Goal: Task Accomplishment & Management: Use online tool/utility

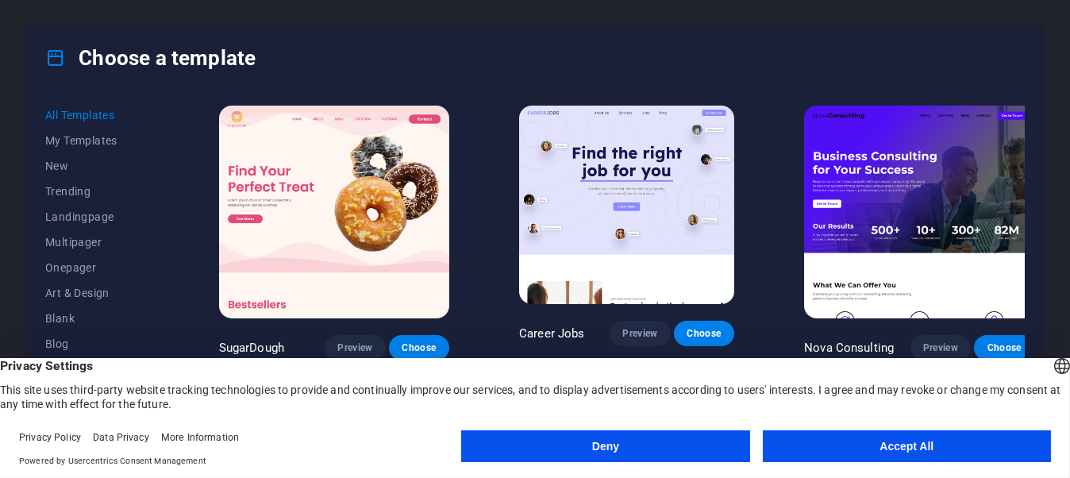
click at [711, 444] on button "Deny" at bounding box center [605, 446] width 288 height 32
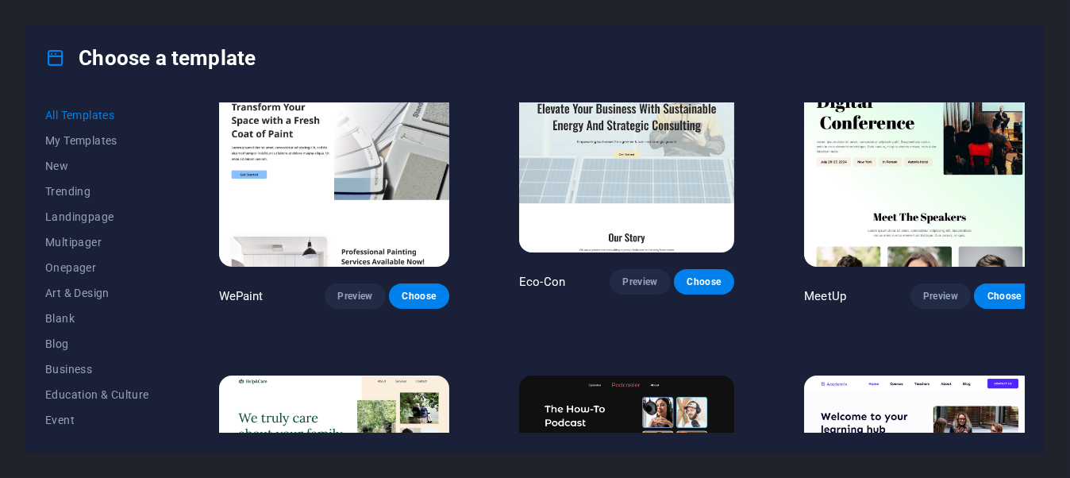
scroll to position [1034, 0]
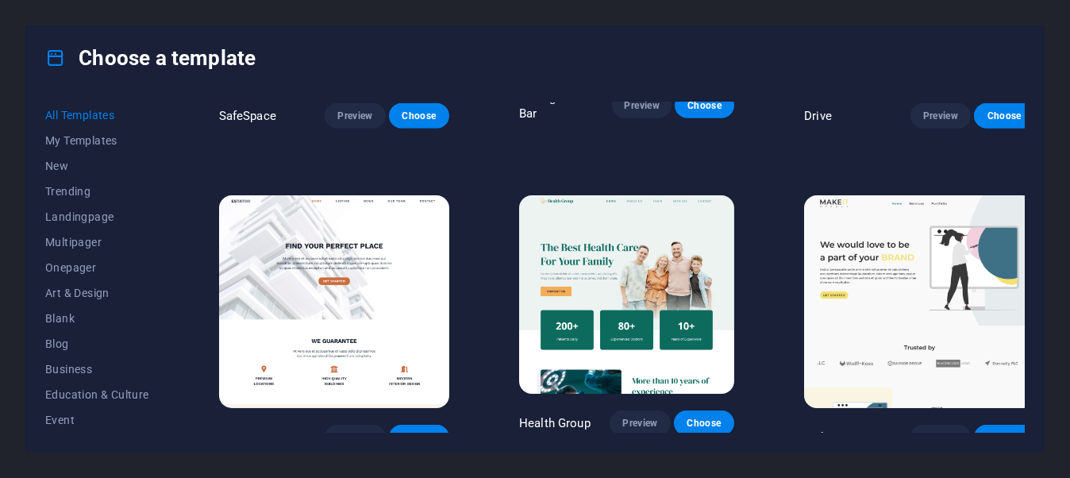
scroll to position [3144, 0]
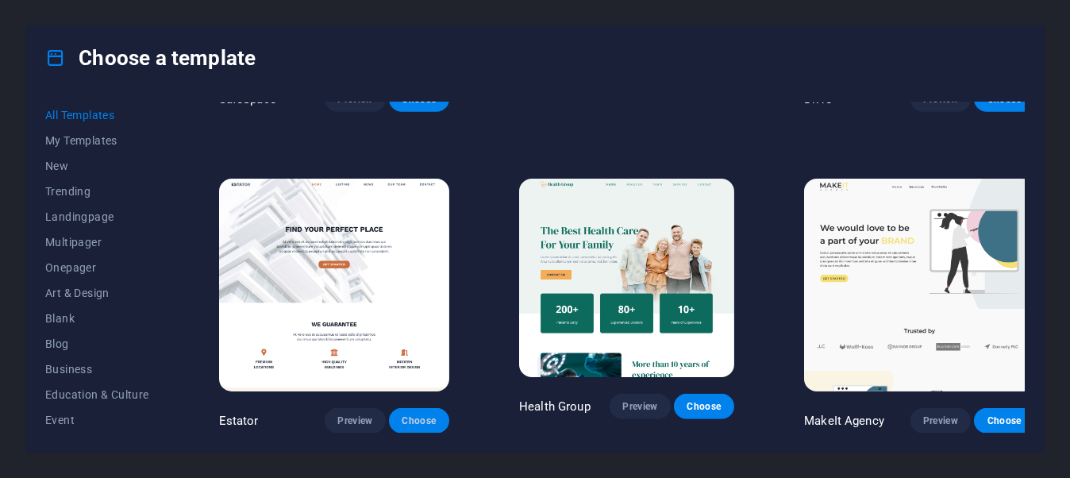
click at [402, 414] on span "Choose" at bounding box center [419, 420] width 35 height 13
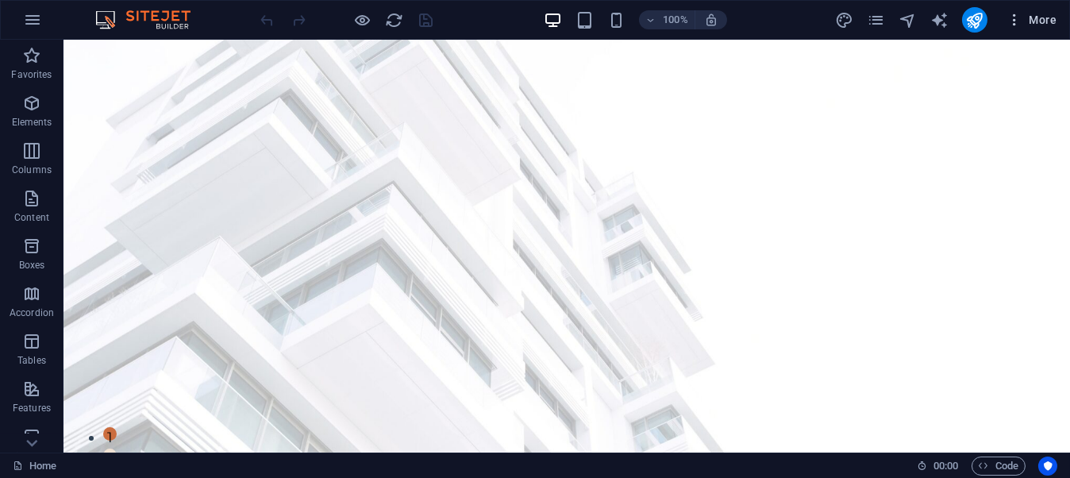
click at [1012, 22] on icon "button" at bounding box center [1015, 20] width 16 height 16
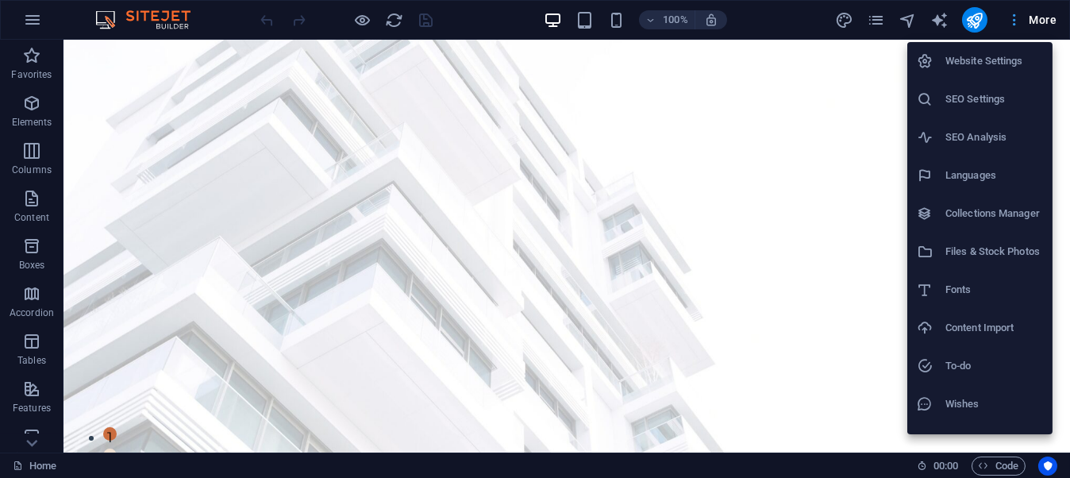
click at [1012, 22] on div at bounding box center [535, 239] width 1070 height 478
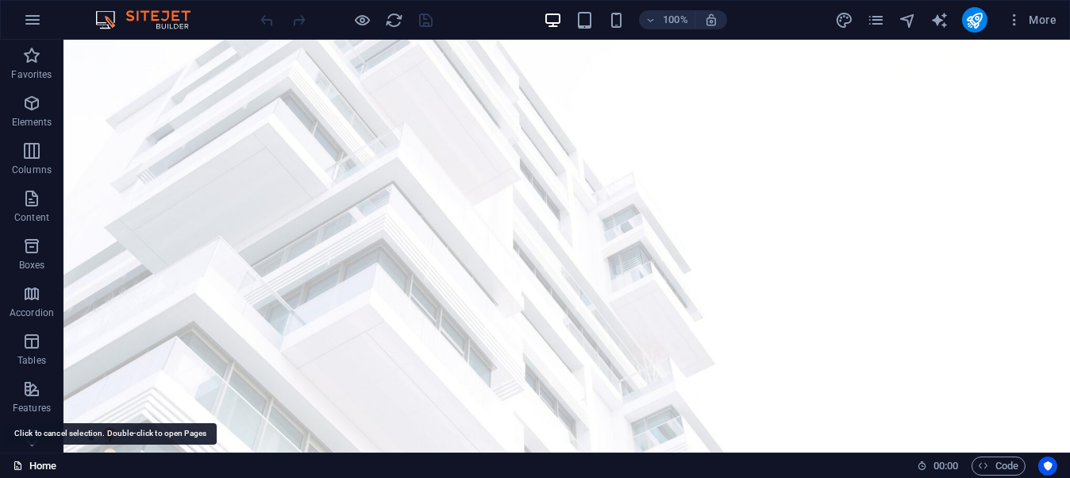
click at [27, 464] on link "Home" at bounding box center [35, 465] width 44 height 19
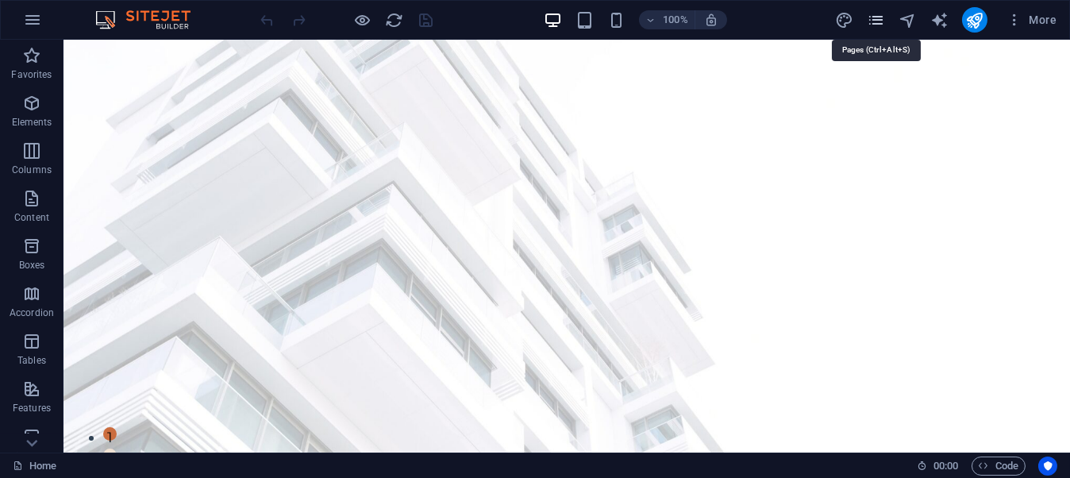
click at [872, 15] on icon "pages" at bounding box center [876, 20] width 18 height 18
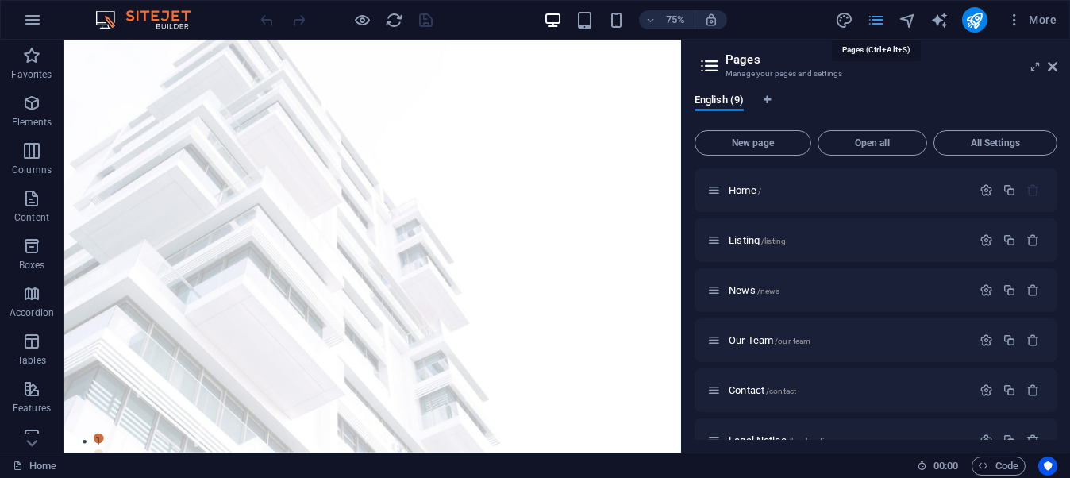
click at [872, 15] on icon "pages" at bounding box center [876, 20] width 18 height 18
click at [737, 100] on span "English (9)" at bounding box center [719, 101] width 49 height 22
click at [1053, 67] on icon at bounding box center [1053, 66] width 10 height 13
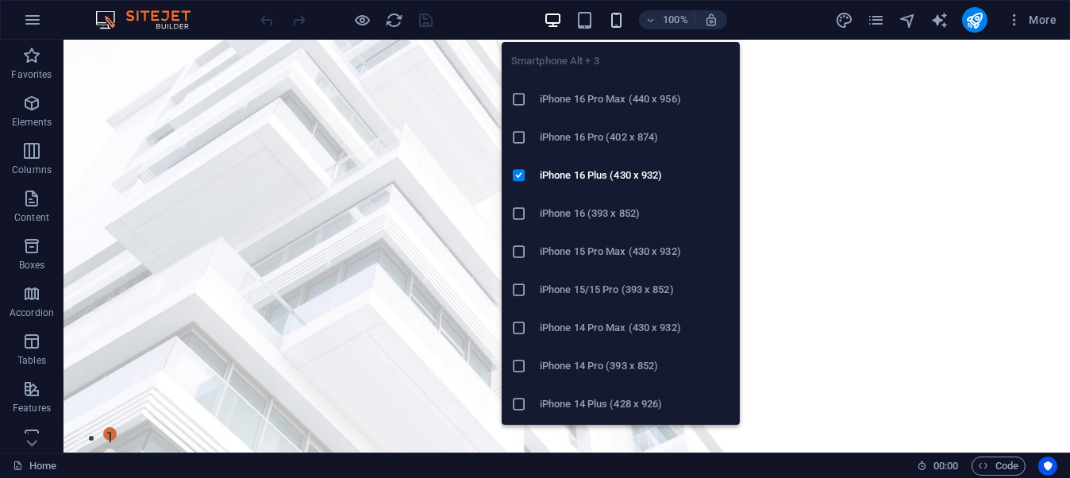
click at [622, 17] on icon "button" at bounding box center [616, 20] width 18 height 18
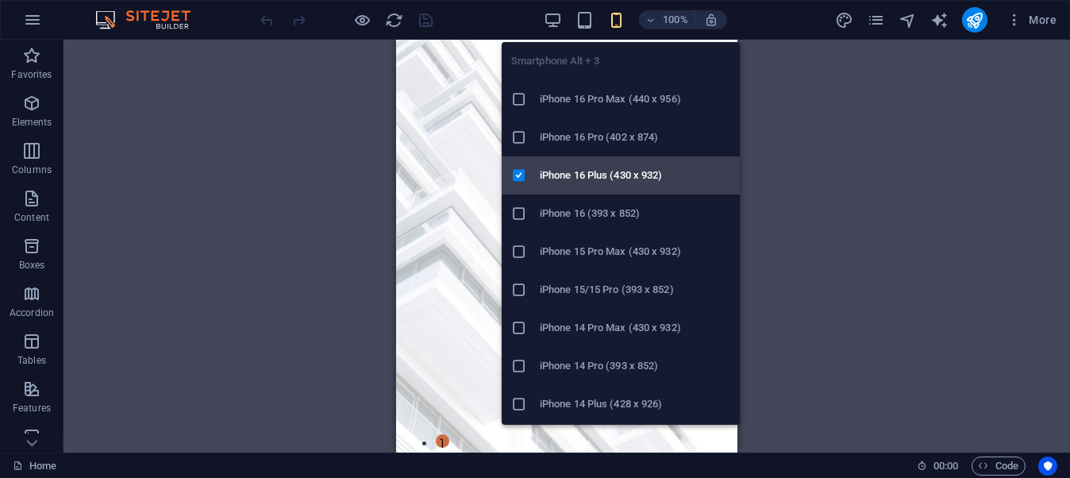
click at [713, 189] on li "iPhone 16 Plus (430 x 932)" at bounding box center [621, 175] width 238 height 38
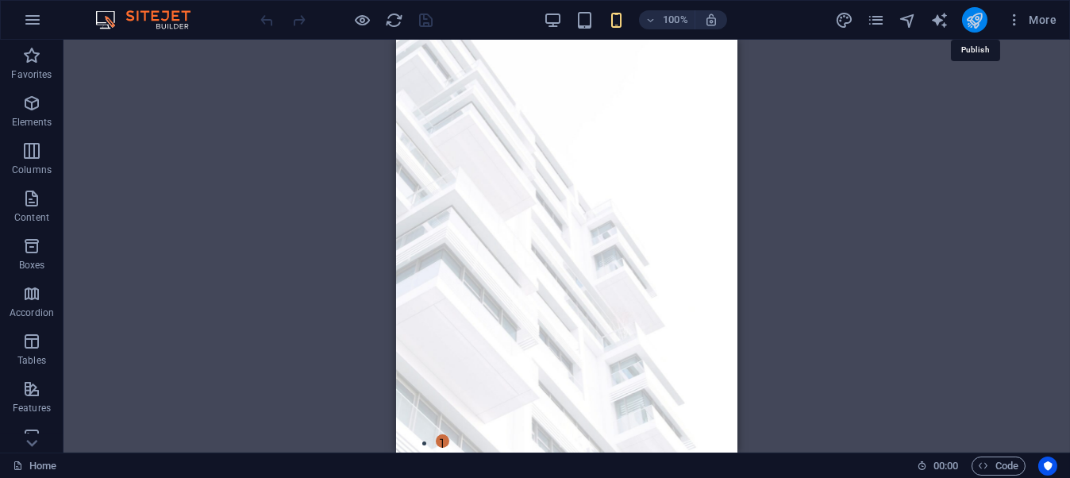
click at [971, 23] on icon "publish" at bounding box center [974, 20] width 18 height 18
